Goal: Task Accomplishment & Management: Manage account settings

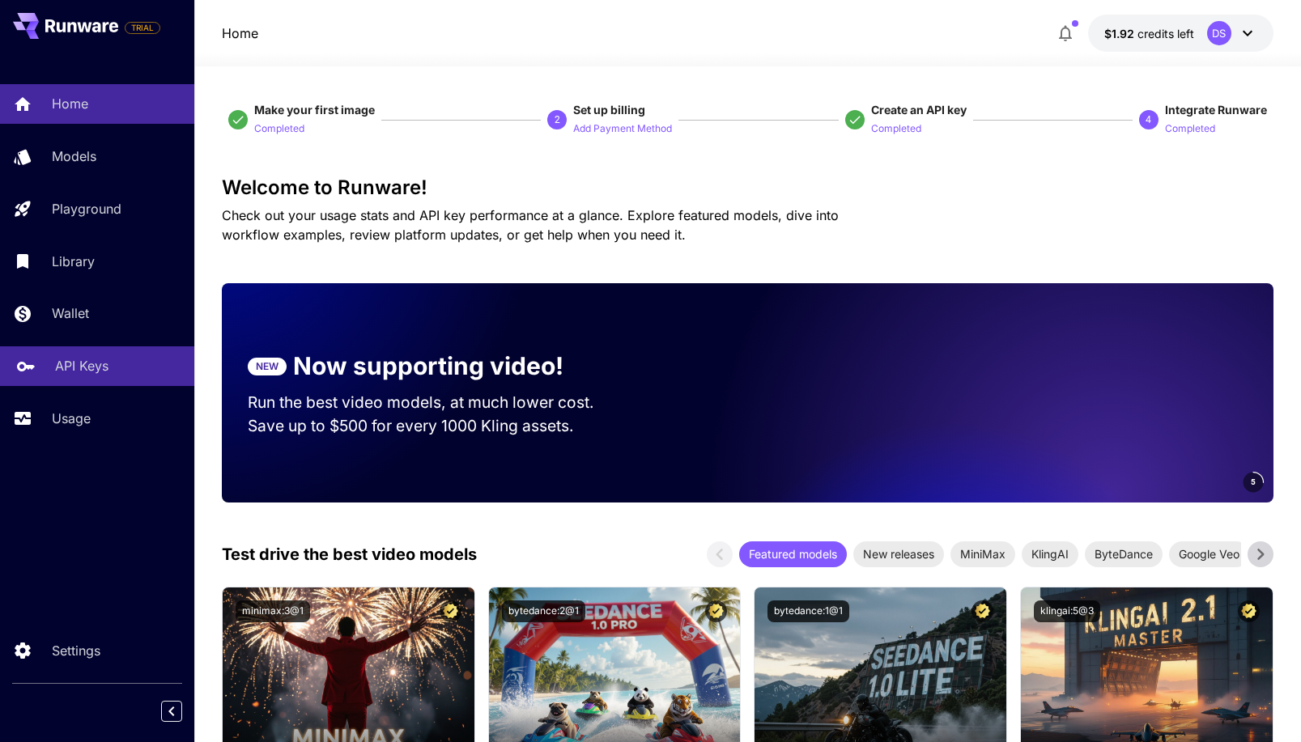
click at [77, 376] on p "API Keys" at bounding box center [81, 365] width 53 height 19
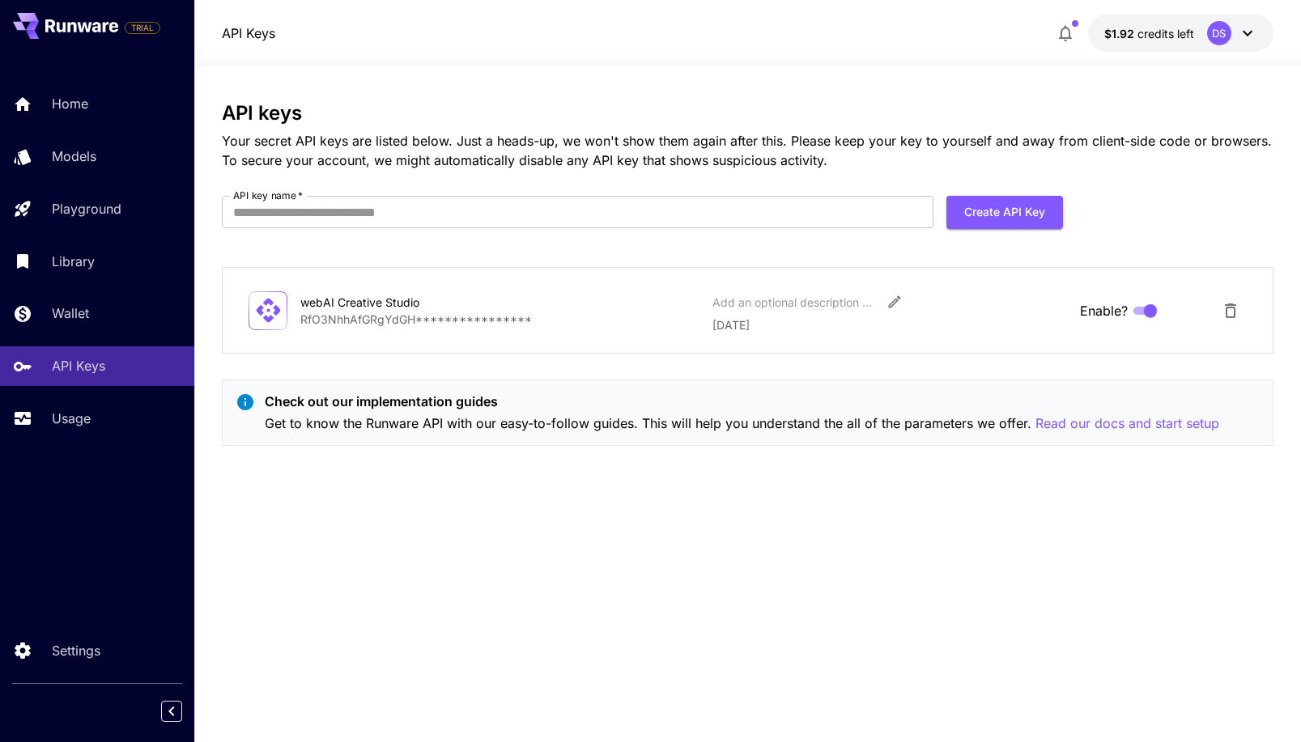
click at [1177, 23] on button "$1.92 credits left DS" at bounding box center [1180, 33] width 185 height 37
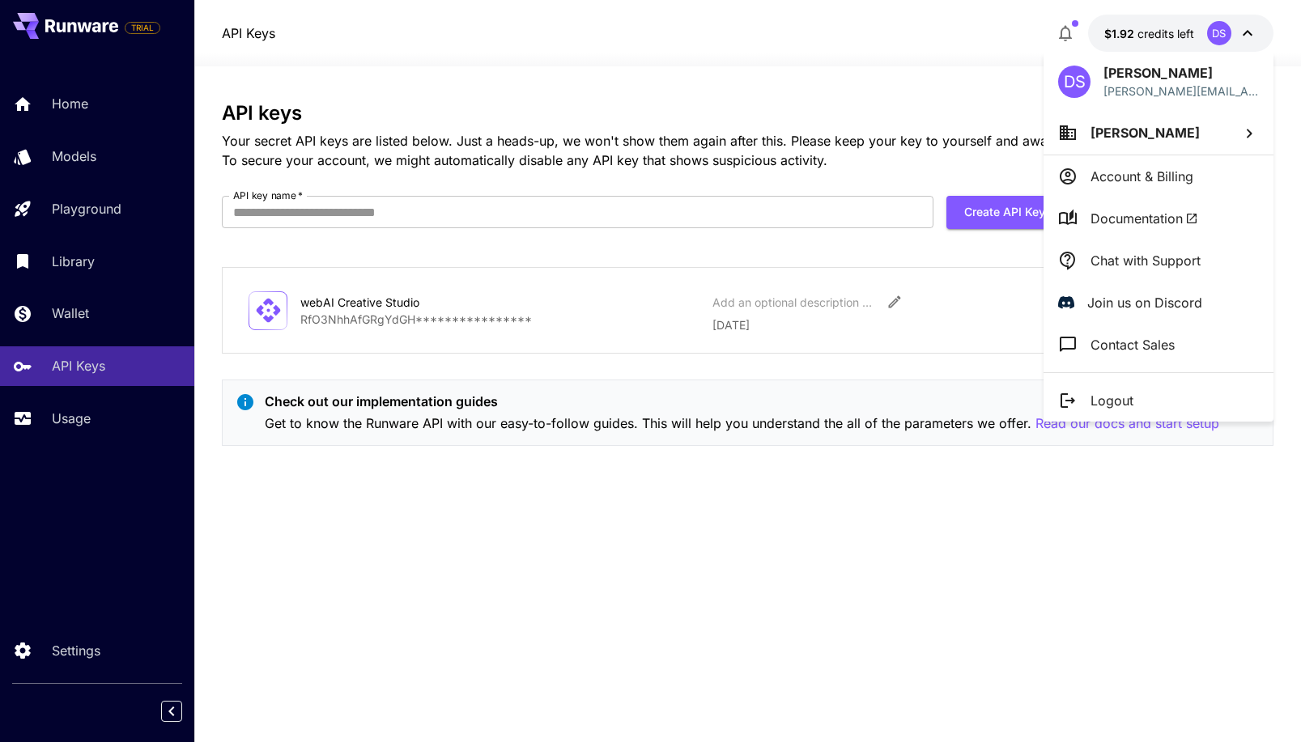
click at [1175, 23] on div at bounding box center [650, 371] width 1301 height 742
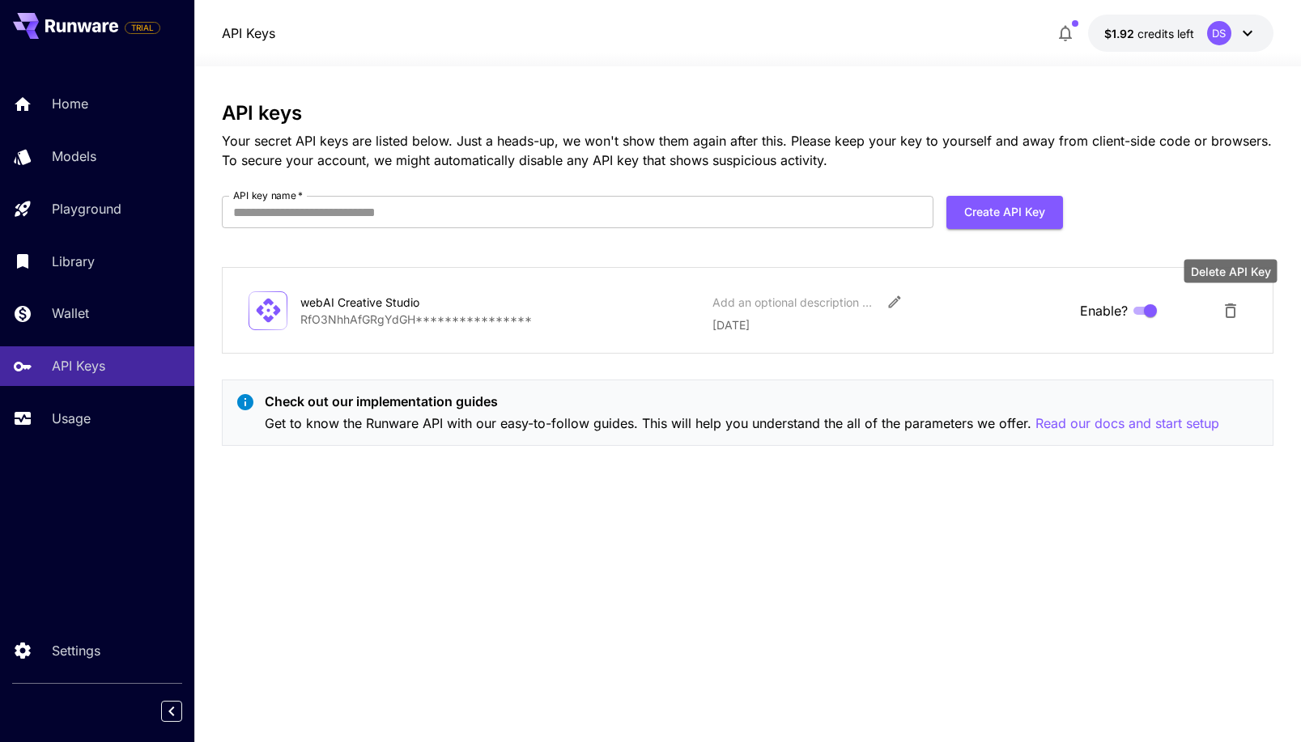
click at [1216, 318] on button "Delete API Key" at bounding box center [1230, 311] width 32 height 32
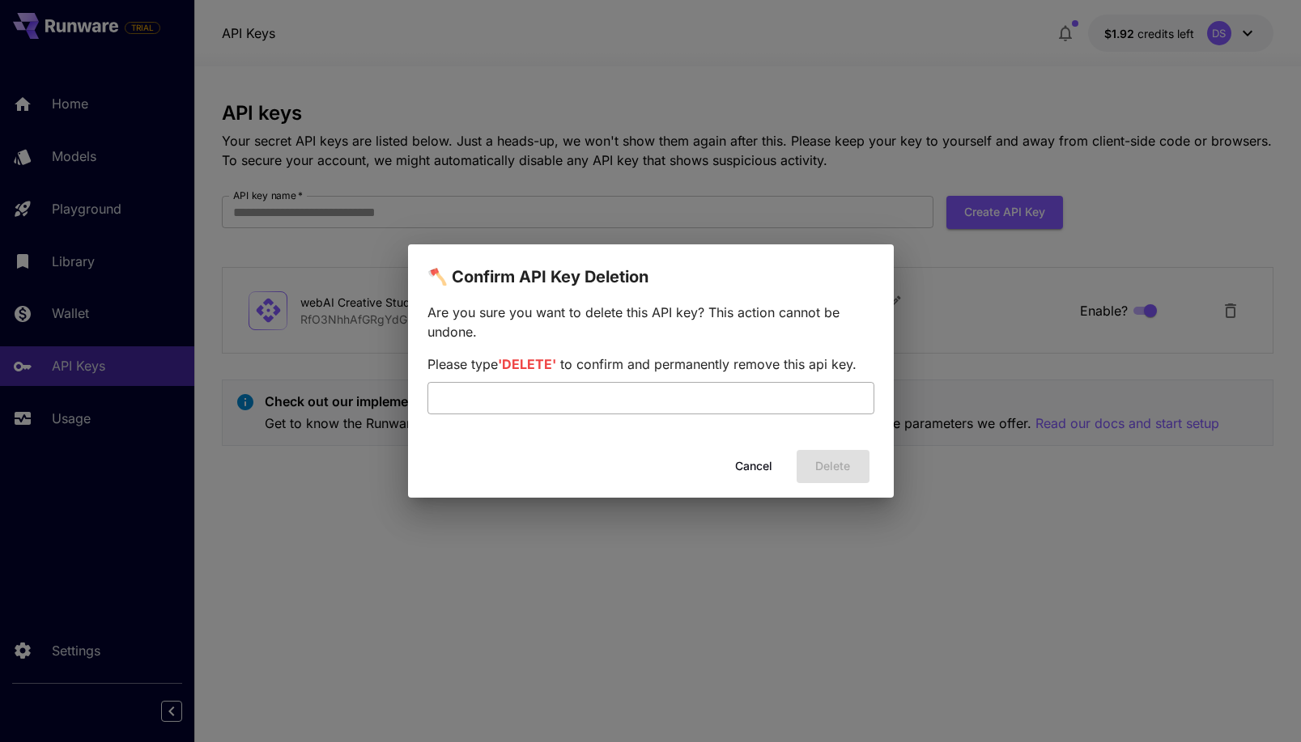
click at [763, 405] on input "text" at bounding box center [650, 398] width 447 height 32
type input "******"
click at [856, 471] on button "Delete" at bounding box center [833, 466] width 73 height 33
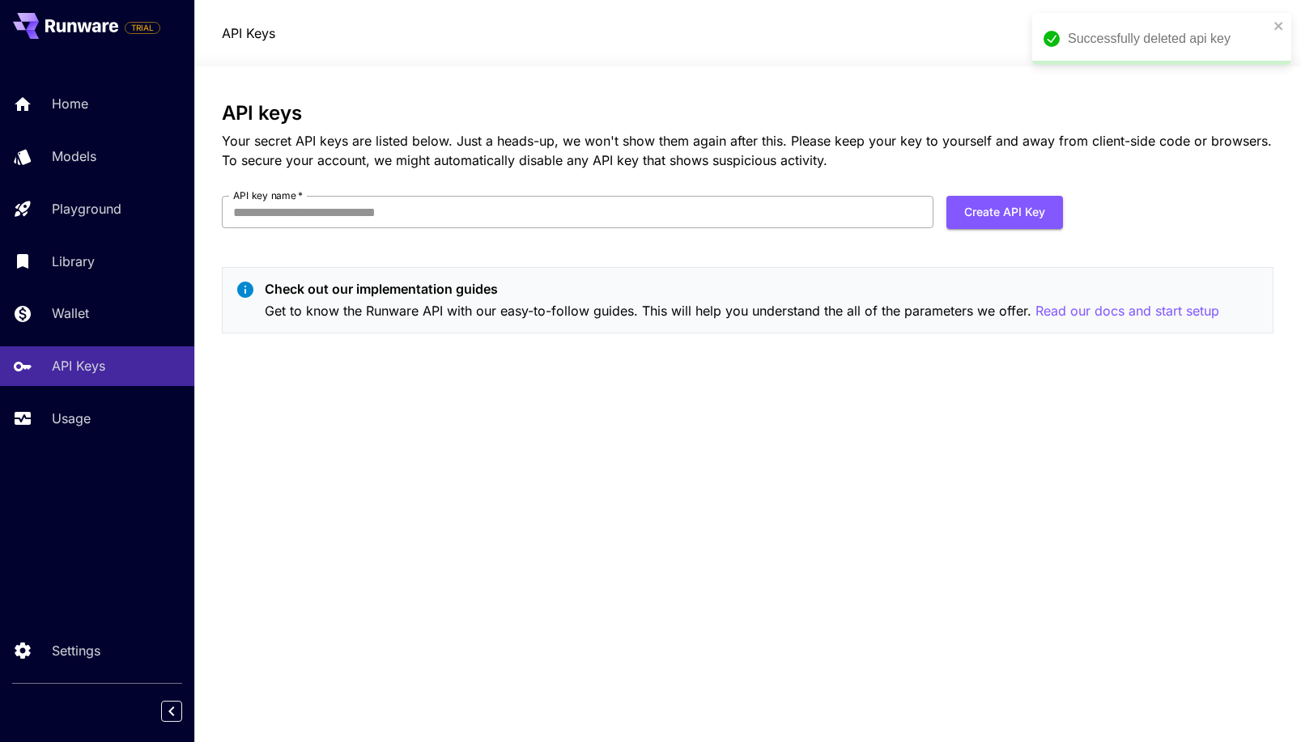
click at [441, 199] on input "API key name   *" at bounding box center [578, 212] width 712 height 32
type input "*****"
click at [1003, 206] on button "Create API Key" at bounding box center [1004, 212] width 117 height 33
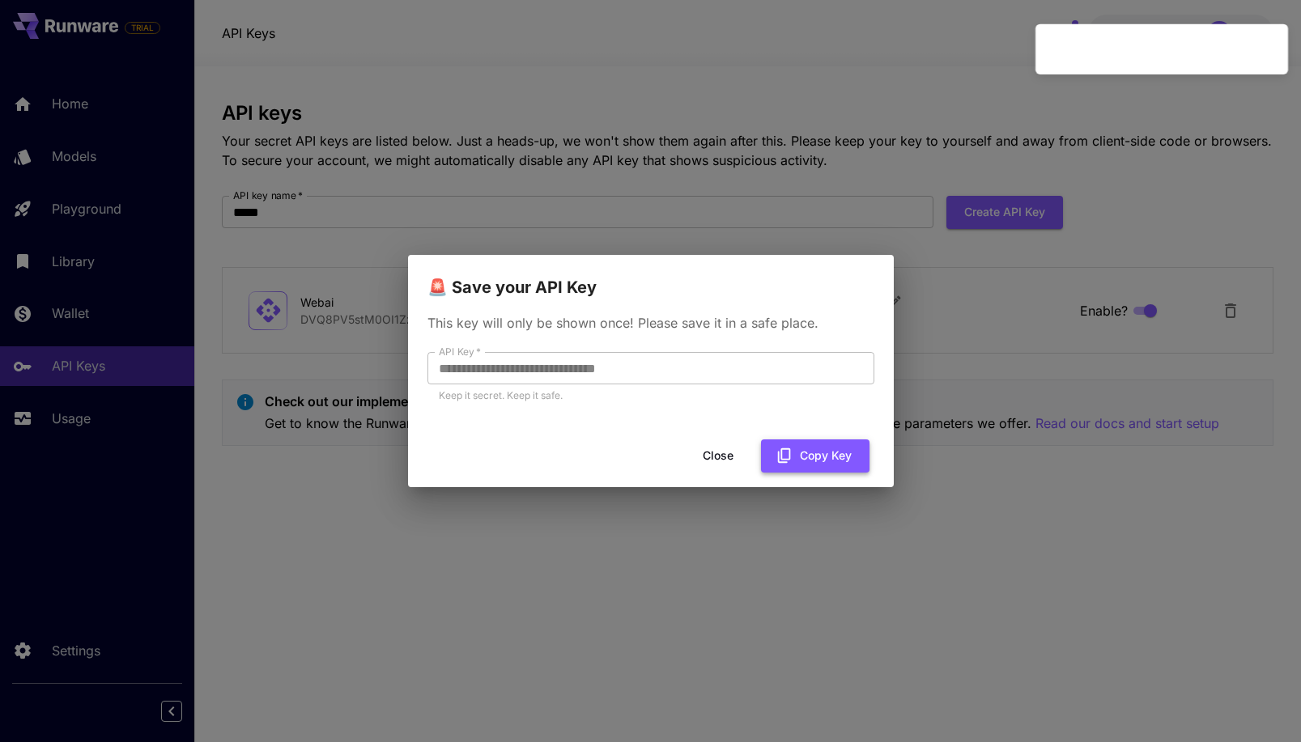
click at [787, 448] on icon "button" at bounding box center [785, 456] width 18 height 18
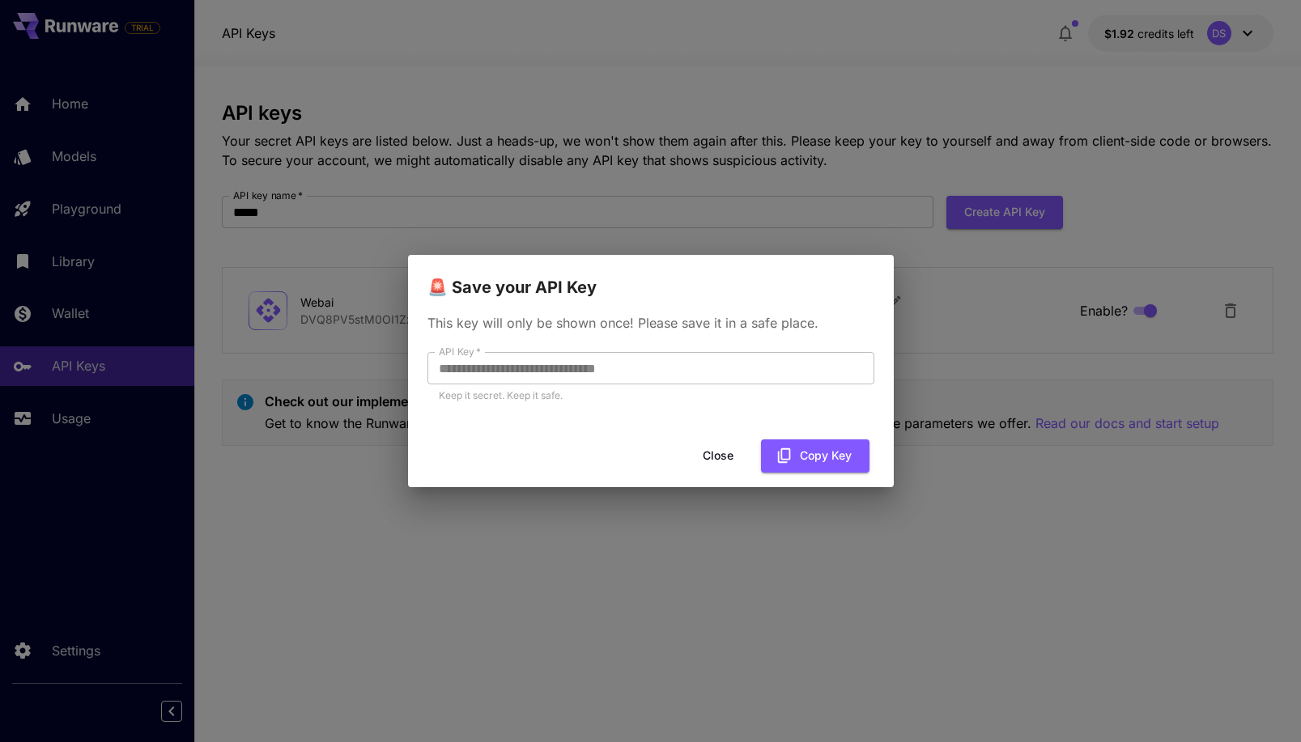
click at [1086, 148] on div "**********" at bounding box center [650, 371] width 1301 height 742
click at [722, 461] on button "Close" at bounding box center [718, 456] width 73 height 33
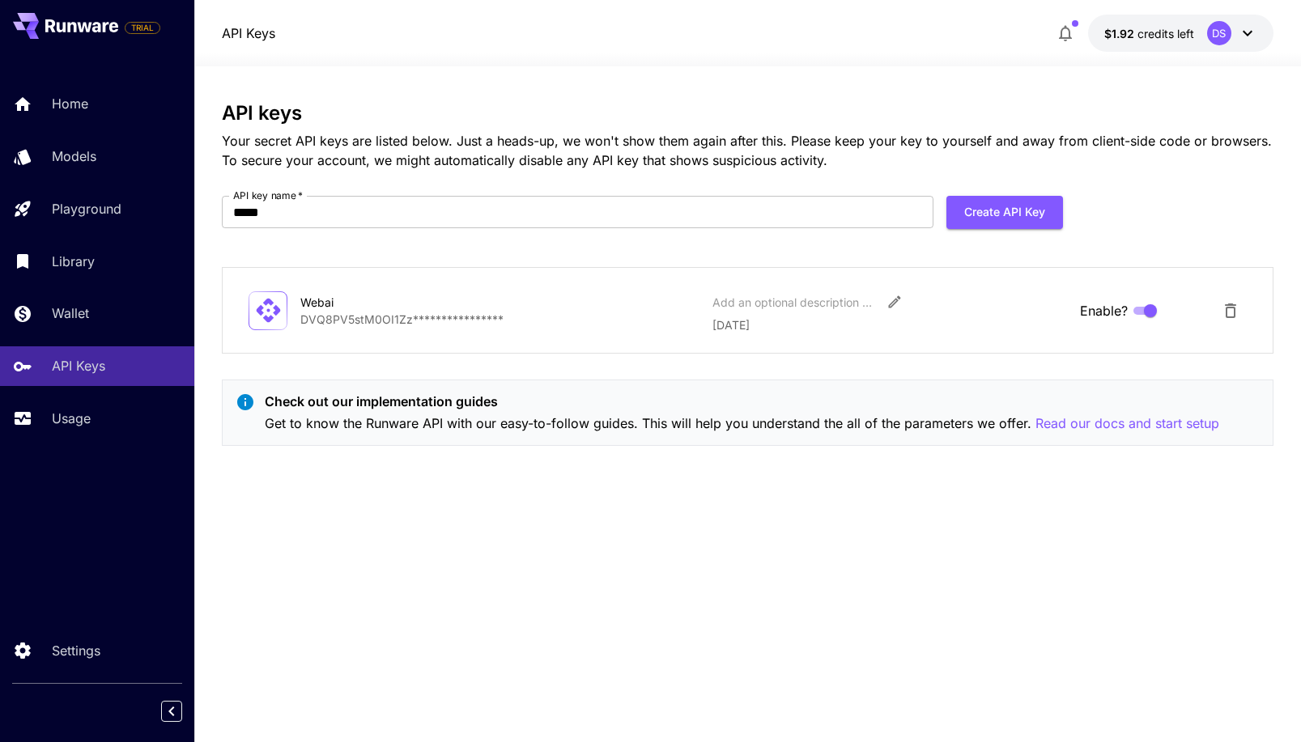
click at [1254, 36] on icon at bounding box center [1247, 32] width 19 height 19
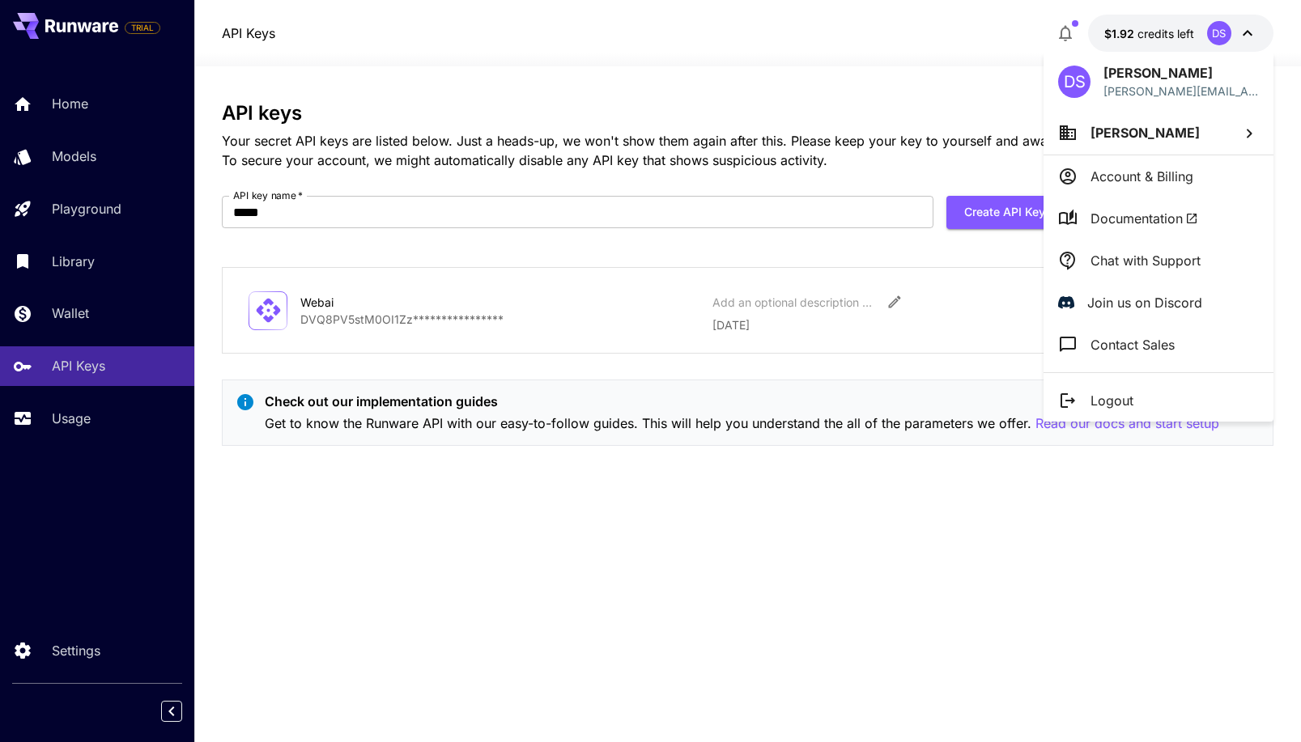
click at [1177, 170] on p "Account & Billing" at bounding box center [1141, 176] width 103 height 19
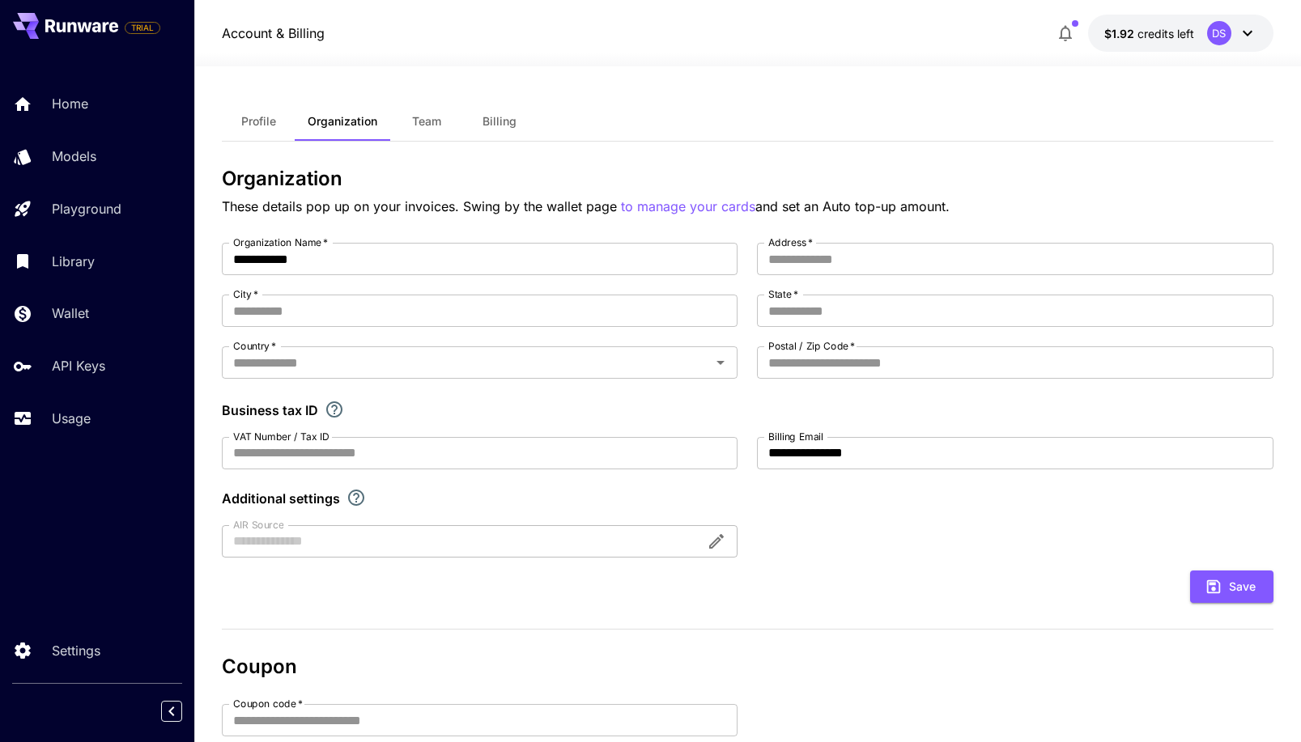
click at [500, 131] on button "Billing" at bounding box center [499, 121] width 73 height 39
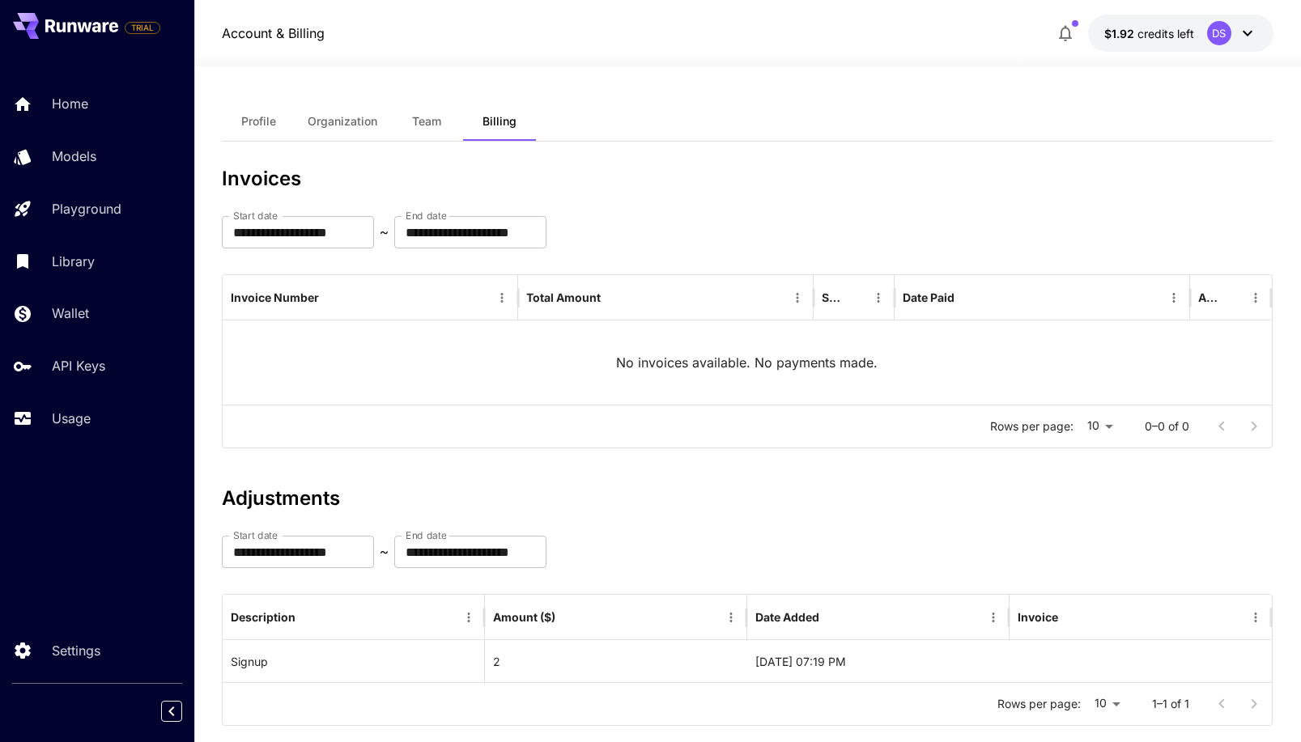
click at [412, 121] on span "Team" at bounding box center [426, 121] width 29 height 15
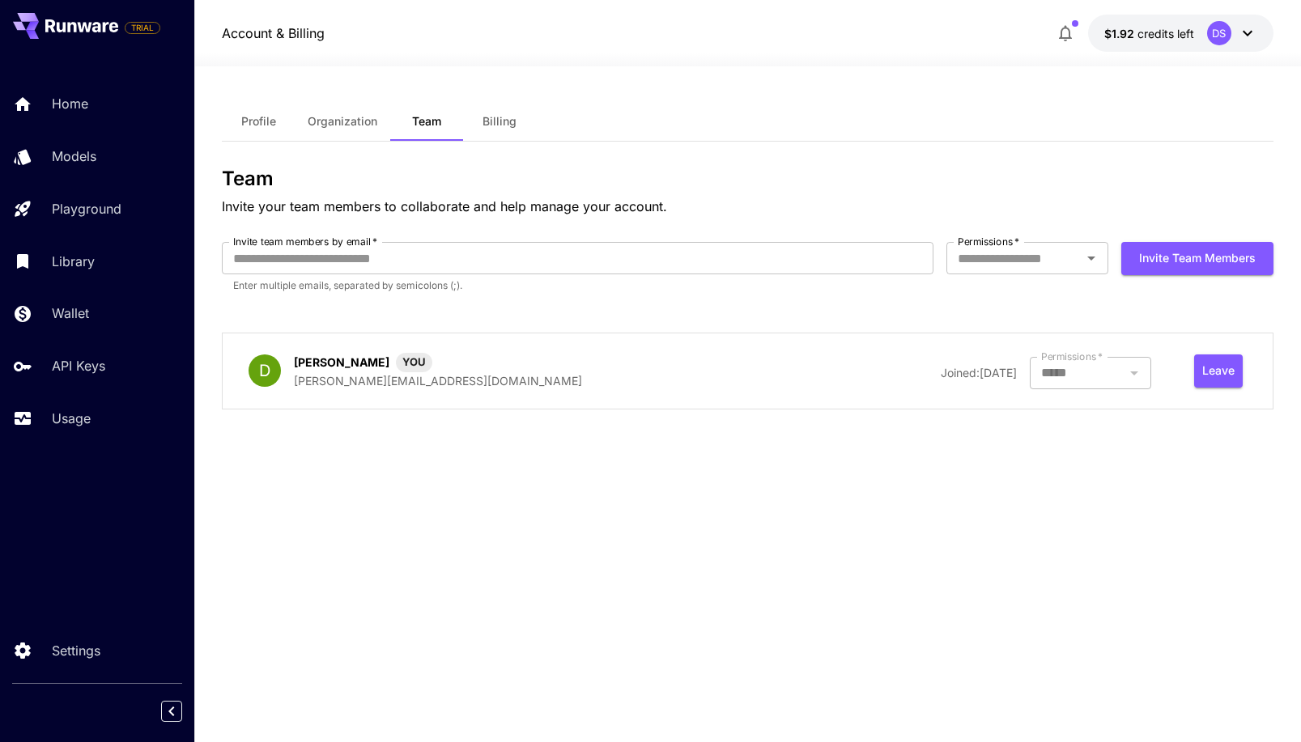
click at [248, 123] on span "Profile" at bounding box center [258, 121] width 35 height 15
